Goal: Task Accomplishment & Management: Use online tool/utility

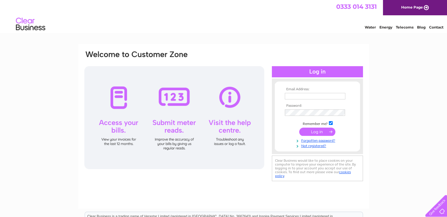
type input "peter.mossop@stjamessmokehouse.com"
click at [314, 135] on input "submit" at bounding box center [317, 131] width 36 height 8
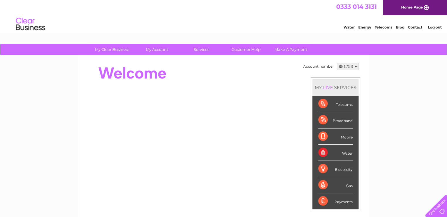
click at [356, 66] on select "981753 981756" at bounding box center [348, 66] width 22 height 7
select select "981756"
click at [337, 63] on select "981753 981756" at bounding box center [348, 66] width 22 height 7
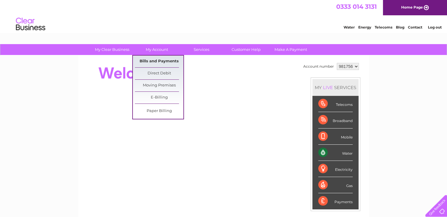
click at [161, 61] on link "Bills and Payments" at bounding box center [159, 62] width 48 height 12
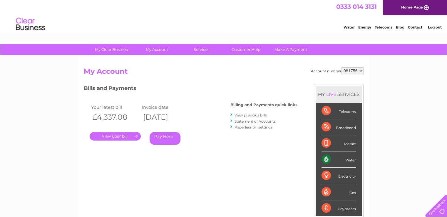
click at [116, 137] on link "." at bounding box center [115, 136] width 51 height 9
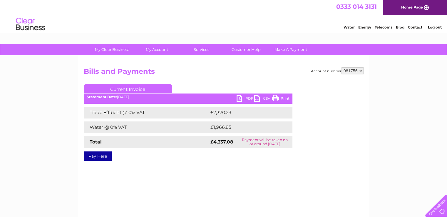
click at [238, 100] on link "PDF" at bounding box center [245, 99] width 18 height 9
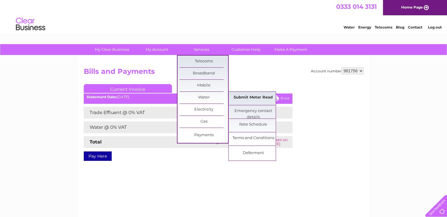
click at [248, 95] on link "Submit Meter Read" at bounding box center [253, 98] width 48 height 12
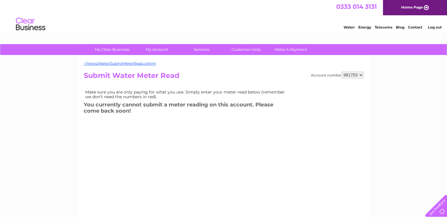
click at [360, 75] on select "981753 981756" at bounding box center [352, 74] width 22 height 7
select select "981756"
click at [341, 71] on select "981753 981756" at bounding box center [352, 74] width 22 height 7
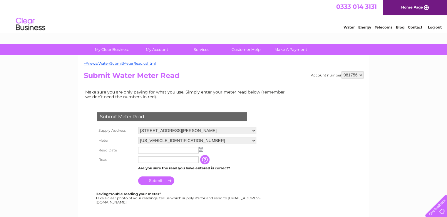
click at [199, 149] on img at bounding box center [201, 149] width 4 height 5
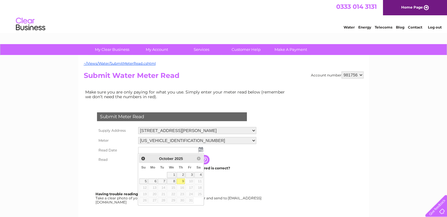
click at [183, 180] on link "9" at bounding box center [180, 181] width 8 height 6
type input "2025/10/09"
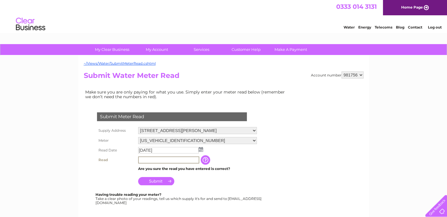
click at [147, 160] on input "text" at bounding box center [168, 159] width 61 height 7
type input "44825"
click at [157, 180] on input "Submit" at bounding box center [156, 180] width 36 height 8
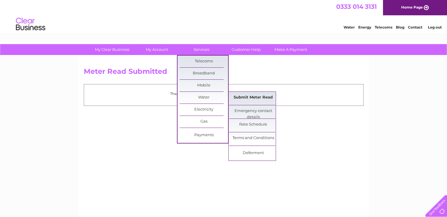
click at [246, 94] on link "Submit Meter Read" at bounding box center [253, 98] width 48 height 12
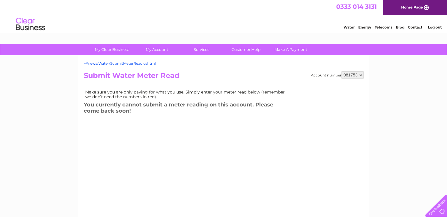
click at [362, 75] on select "981753 981756" at bounding box center [352, 74] width 22 height 7
select select "981756"
click at [341, 71] on select "981753 981756" at bounding box center [352, 74] width 22 height 7
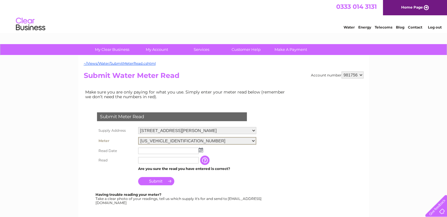
click at [166, 140] on select "[US_VEHICLE_IDENTIFICATION_NUMBER] [US_VEHICLE_IDENTIFICATION_NUMBER]" at bounding box center [197, 141] width 118 height 8
select select "424060"
click at [138, 137] on select "[US_VEHICLE_IDENTIFICATION_NUMBER] [US_VEHICLE_IDENTIFICATION_NUMBER]" at bounding box center [197, 141] width 118 height 8
click at [183, 154] on td at bounding box center [197, 149] width 121 height 9
click at [199, 150] on img at bounding box center [201, 149] width 4 height 5
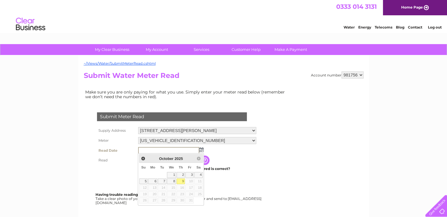
click at [180, 181] on link "9" at bounding box center [180, 181] width 8 height 6
type input "2025/10/09"
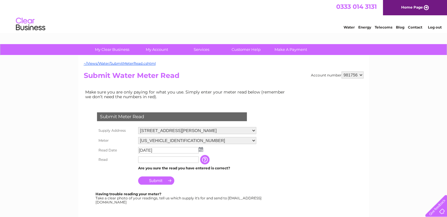
click at [173, 158] on input "text" at bounding box center [168, 159] width 60 height 6
type input "65082"
click at [160, 180] on input "Submit" at bounding box center [156, 180] width 36 height 8
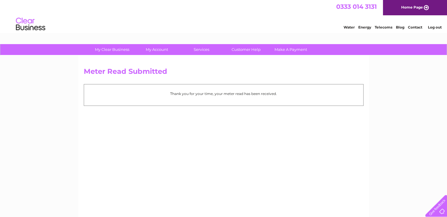
click at [434, 28] on link "Log out" at bounding box center [434, 27] width 14 height 4
